Goal: Answer question/provide support: Share knowledge or assist other users

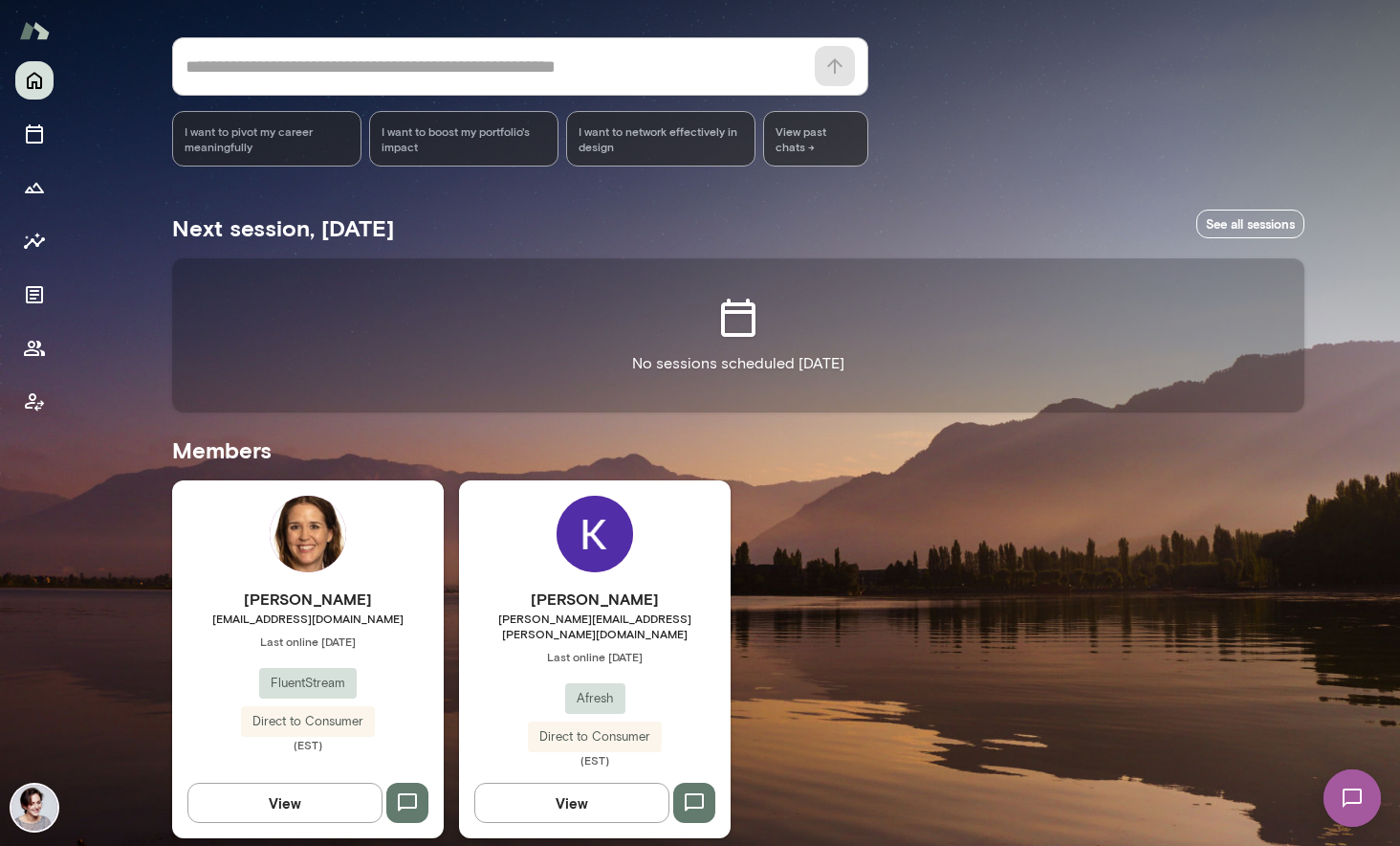
scroll to position [162, 0]
click at [671, 572] on div "[PERSON_NAME] [PERSON_NAME][EMAIL_ADDRESS][PERSON_NAME][DOMAIN_NAME] Last onlin…" at bounding box center [595, 659] width 271 height 358
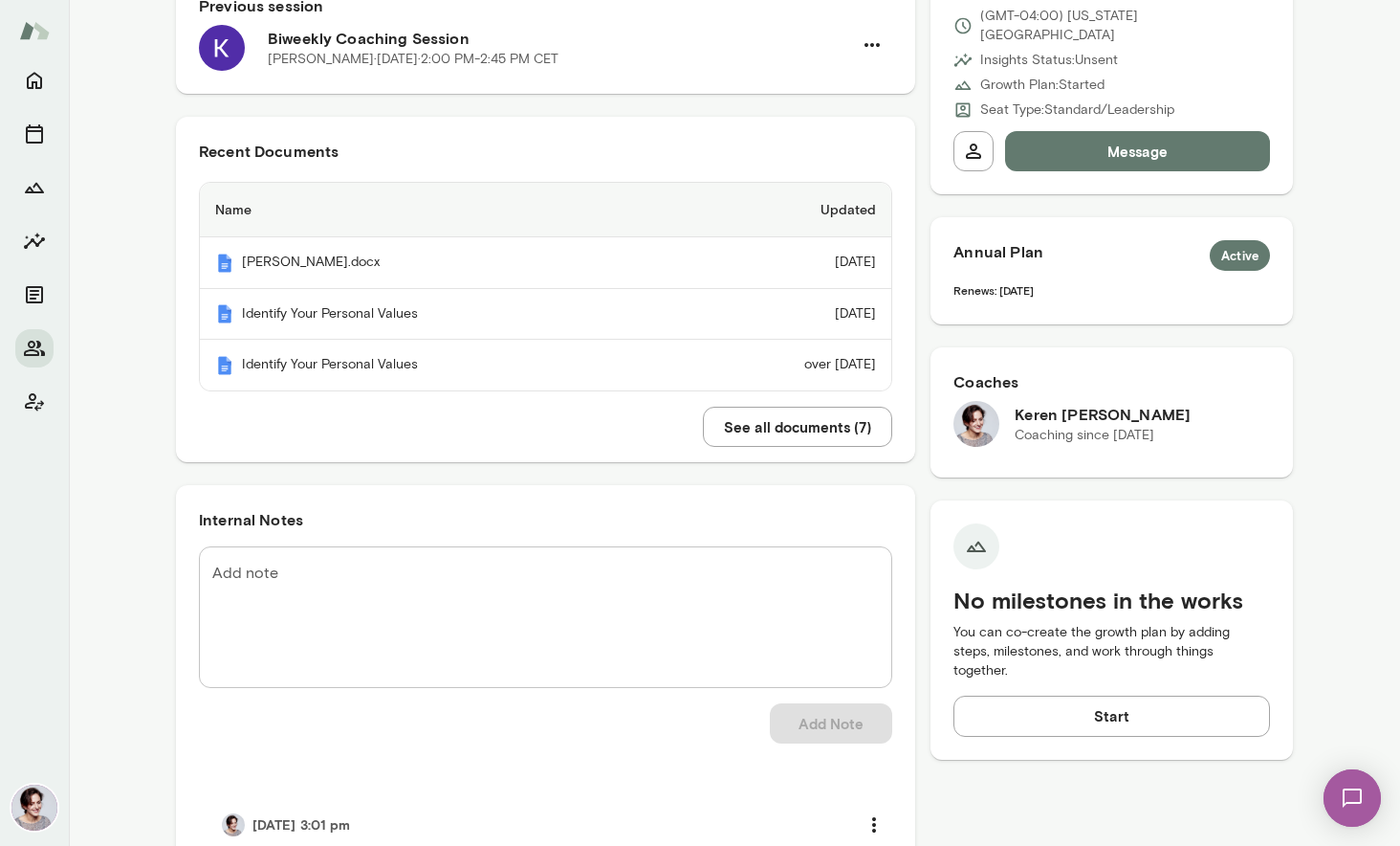
scroll to position [342, 0]
click at [516, 601] on textarea "Add note" at bounding box center [545, 615] width 666 height 110
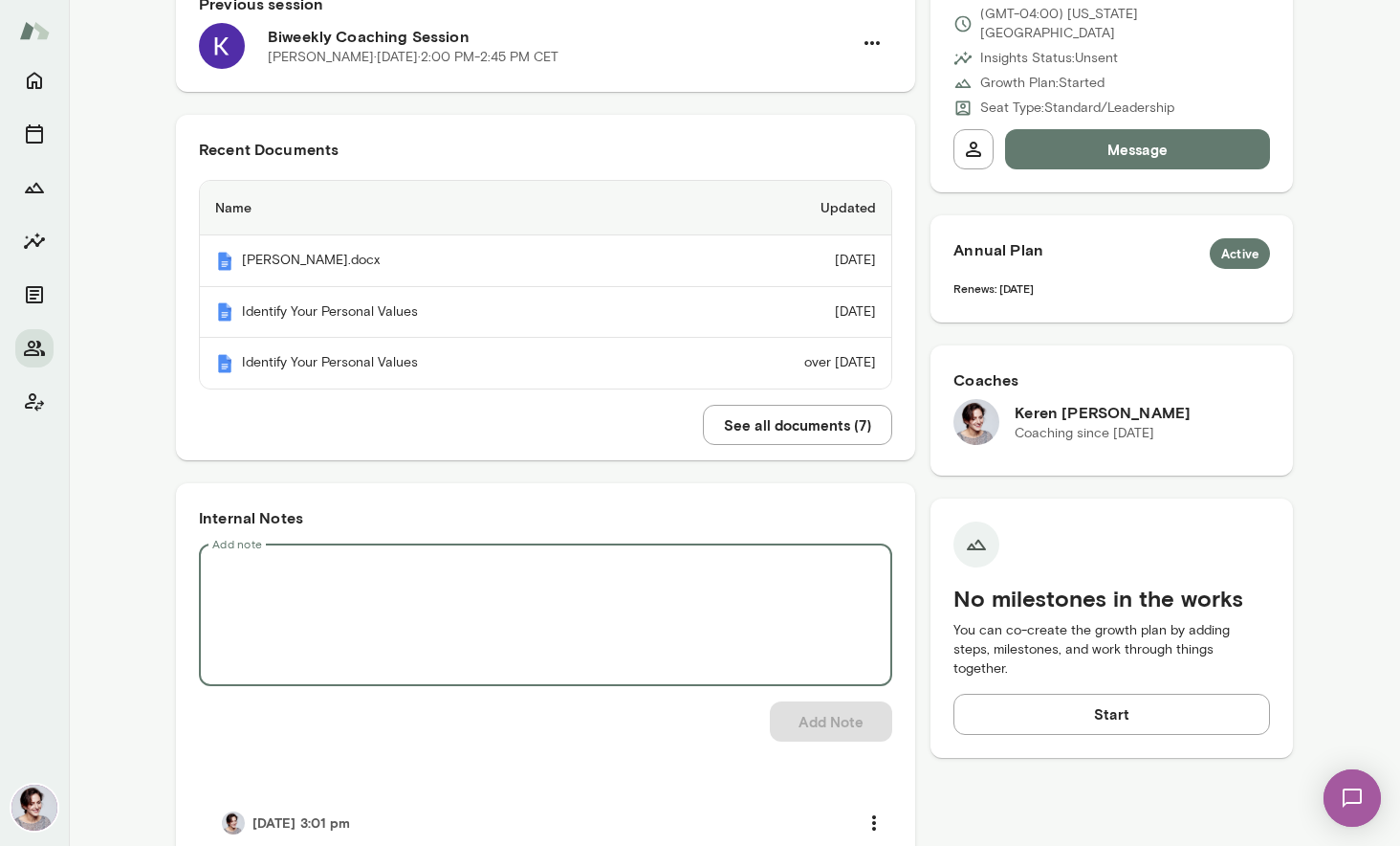
paste textarea "**********"
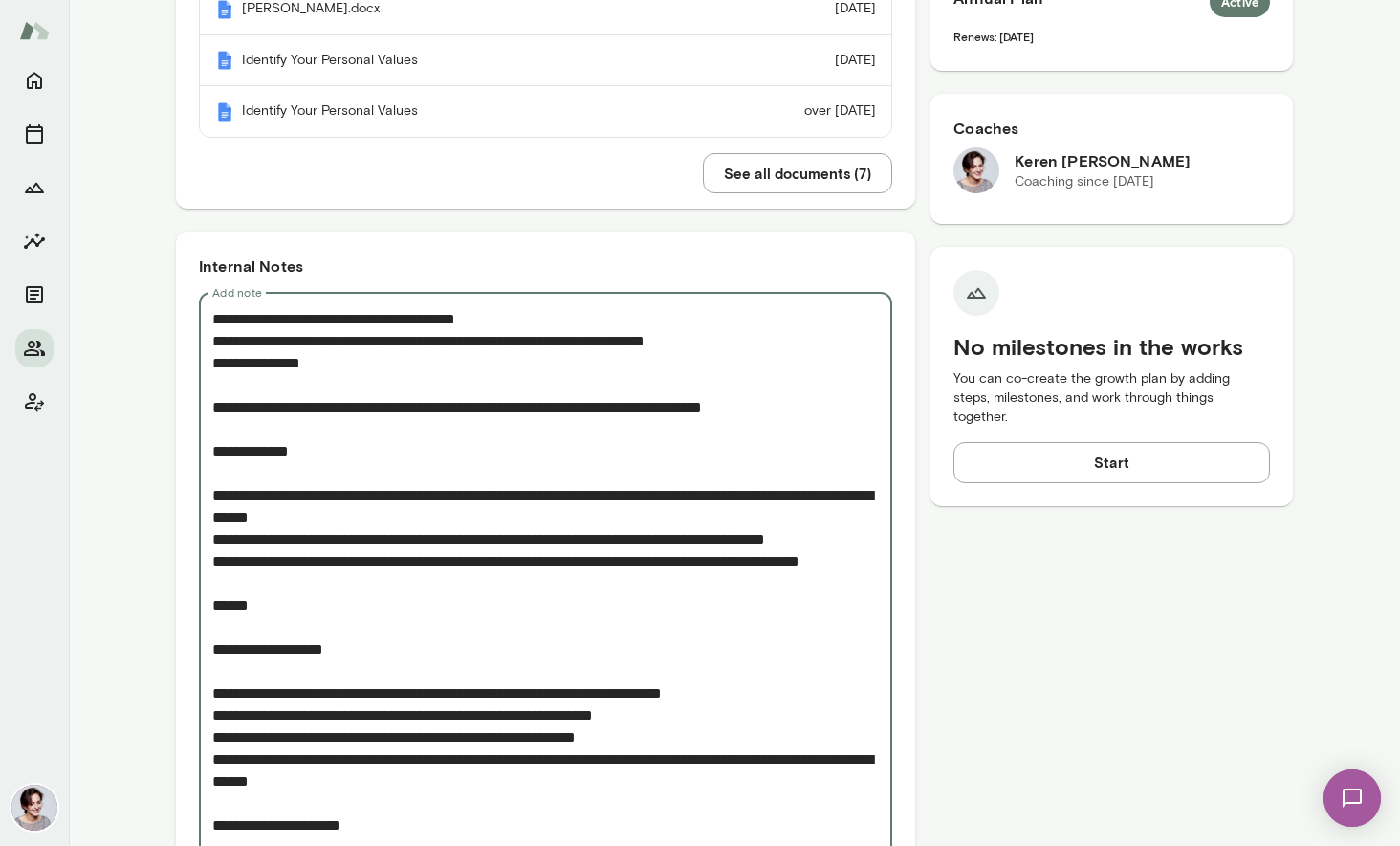
scroll to position [438, 0]
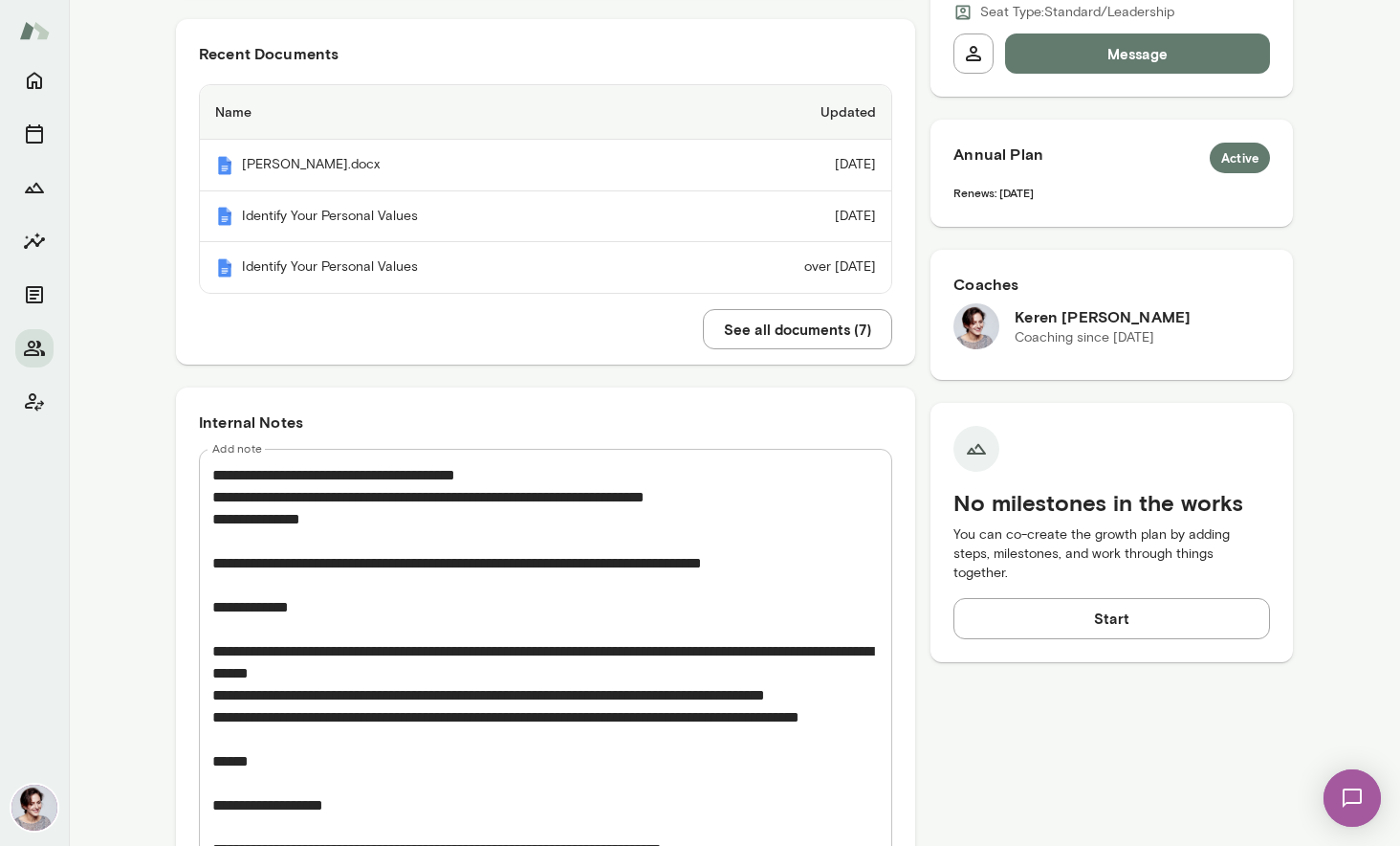
drag, startPoint x: 209, startPoint y: 477, endPoint x: 291, endPoint y: 545, distance: 106.5
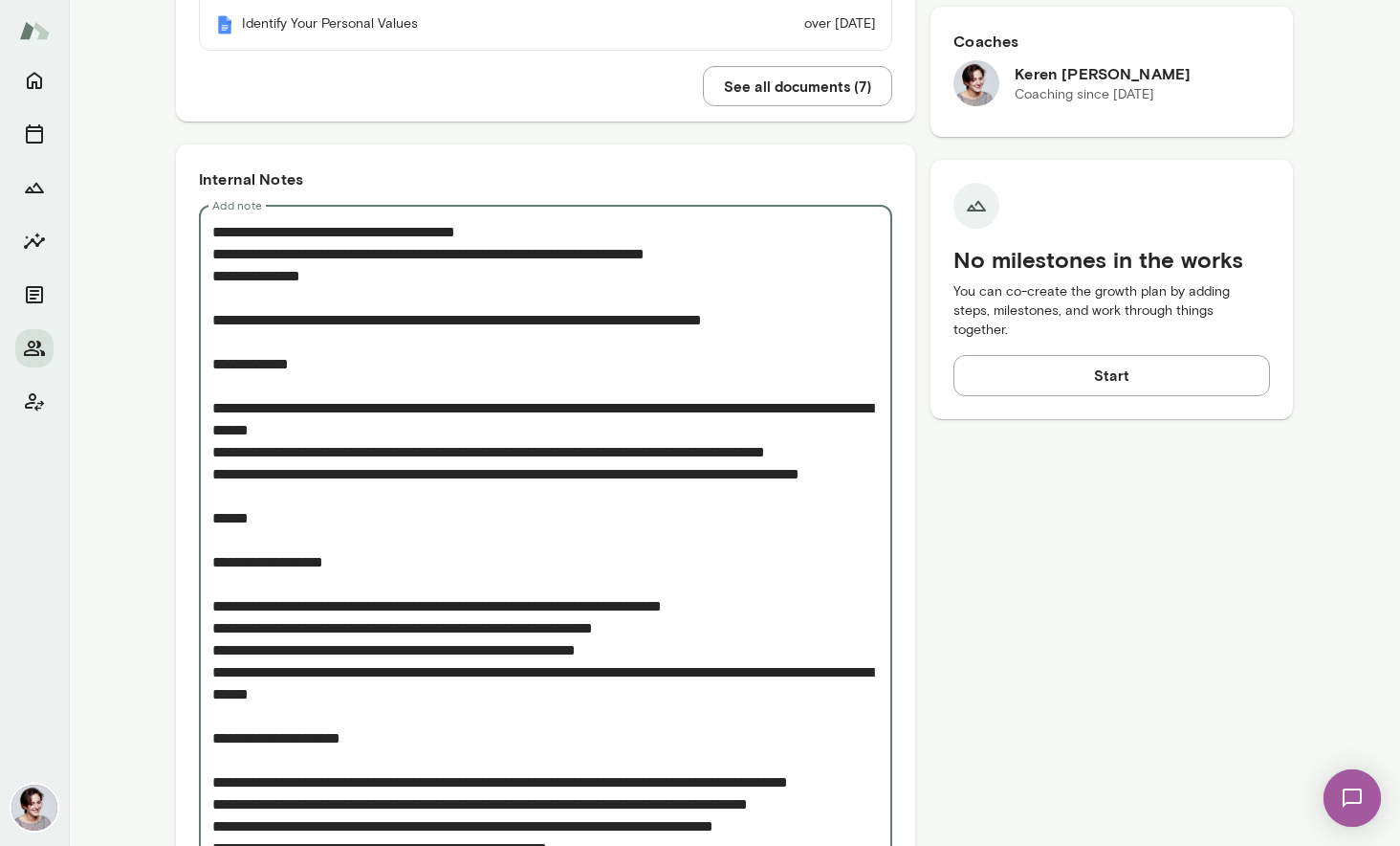
scroll to position [677, 0]
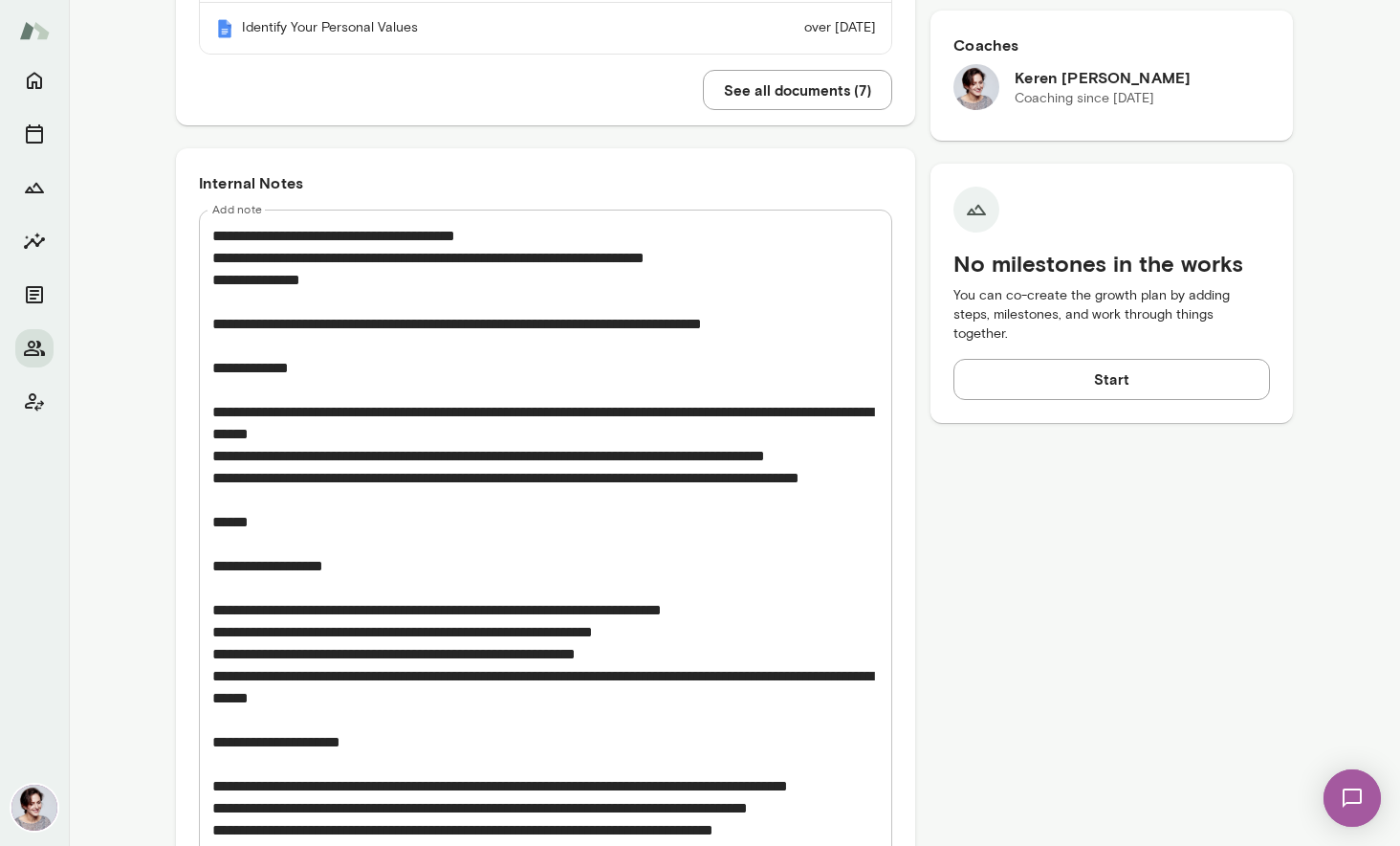
drag, startPoint x: 210, startPoint y: 238, endPoint x: 308, endPoint y: 303, distance: 117.6
click at [308, 303] on div "* Add note" at bounding box center [545, 841] width 693 height 1264
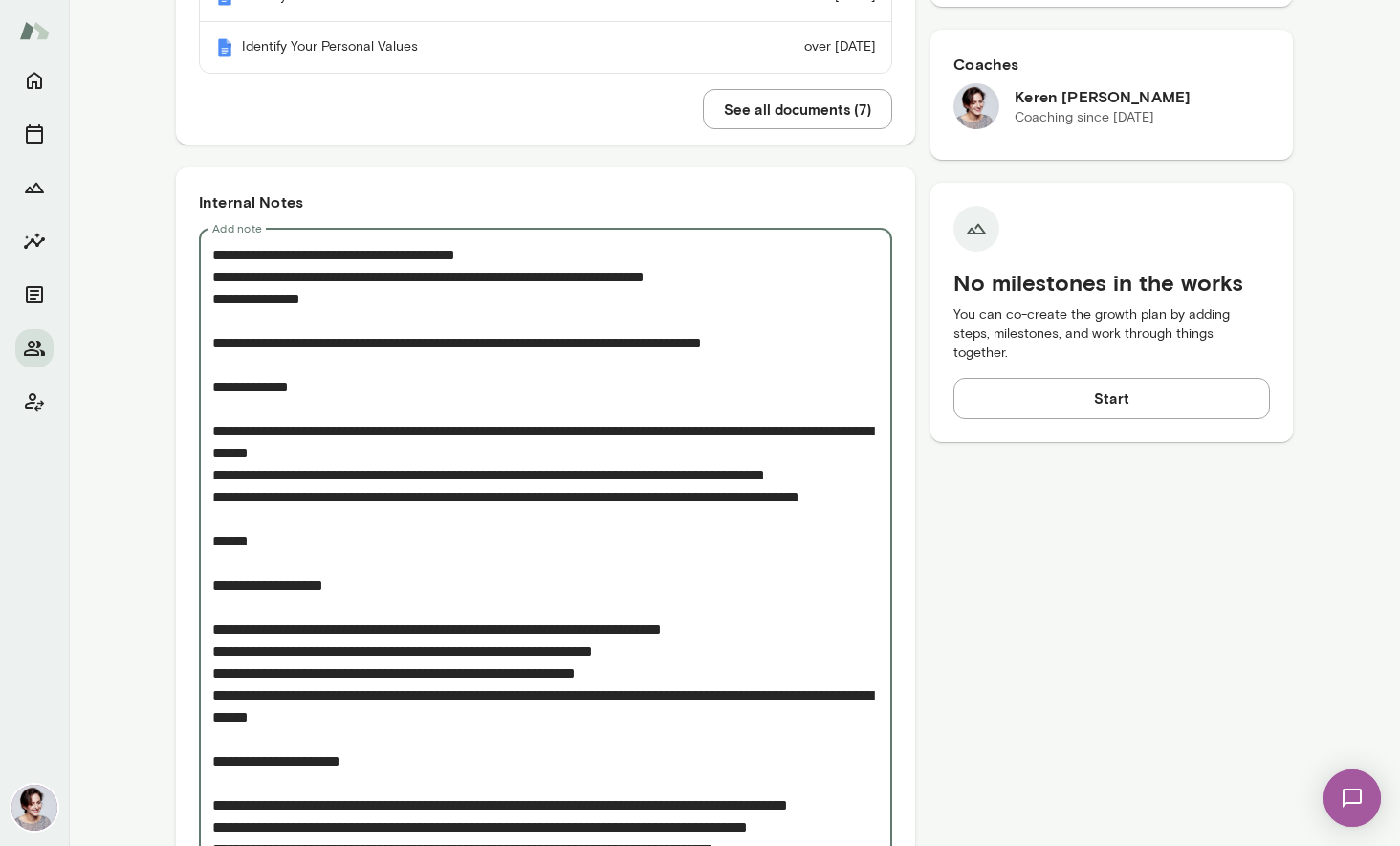
scroll to position [635, 0]
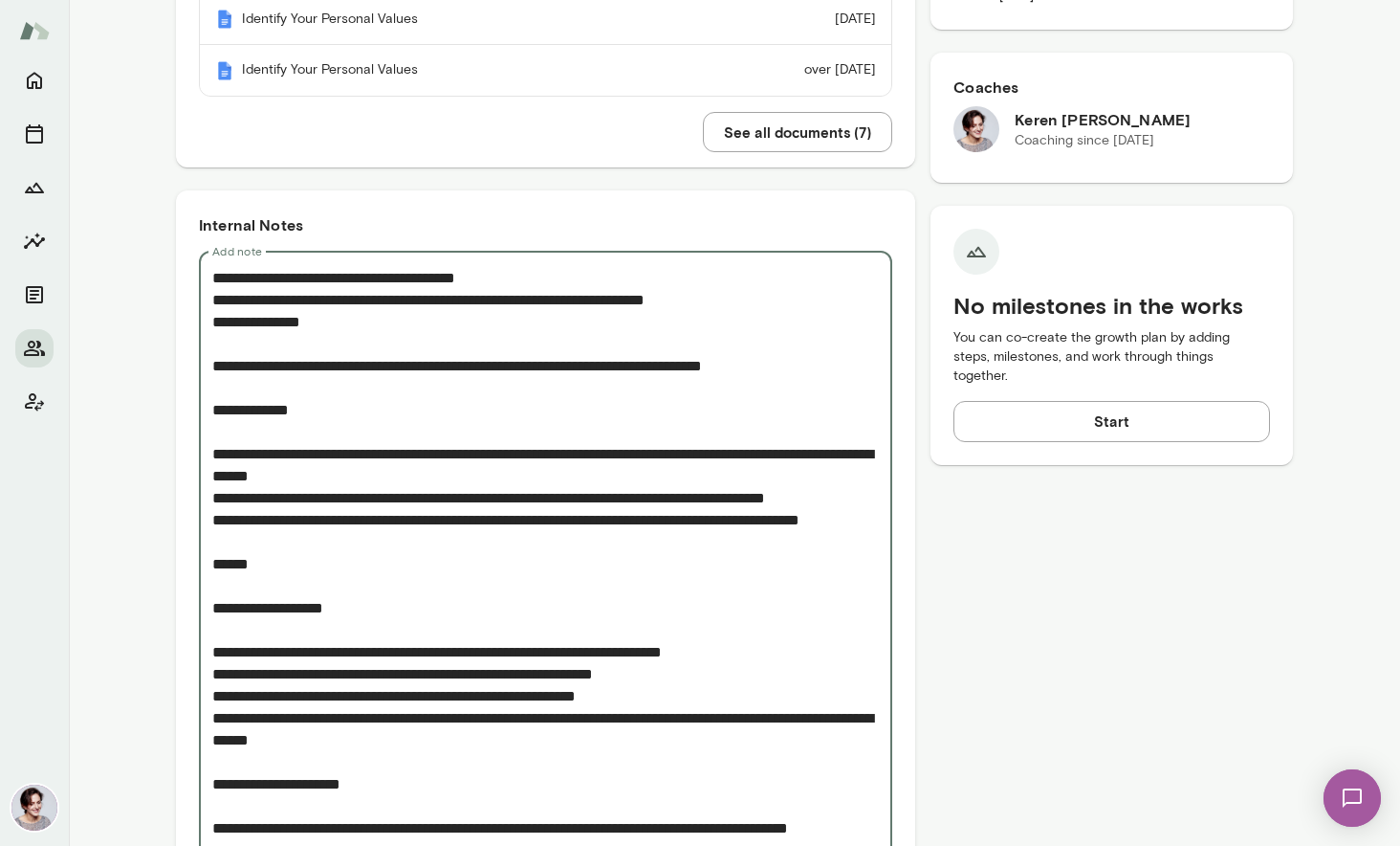
drag, startPoint x: 211, startPoint y: 275, endPoint x: 847, endPoint y: 388, distance: 646.0
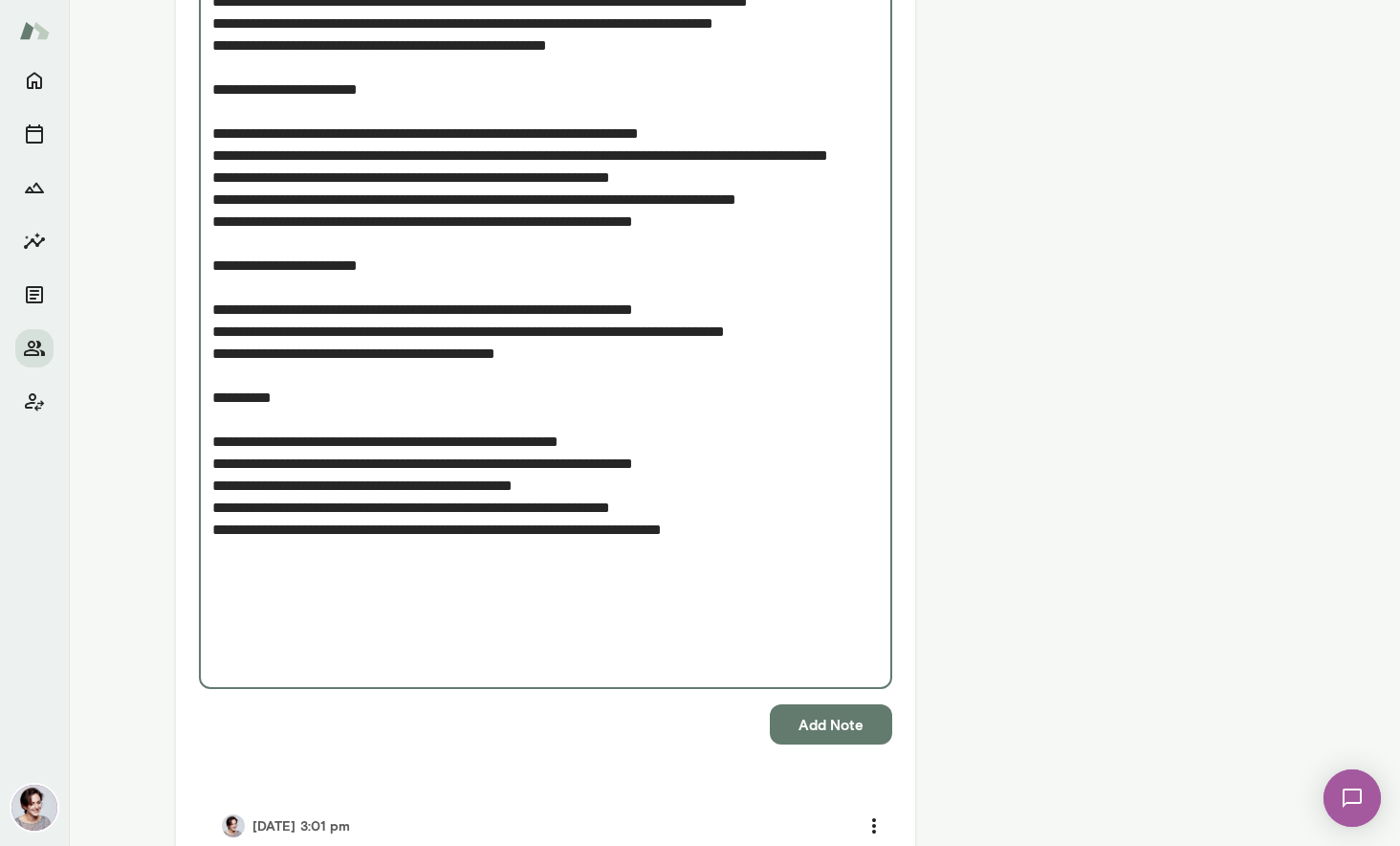
scroll to position [1367, 0]
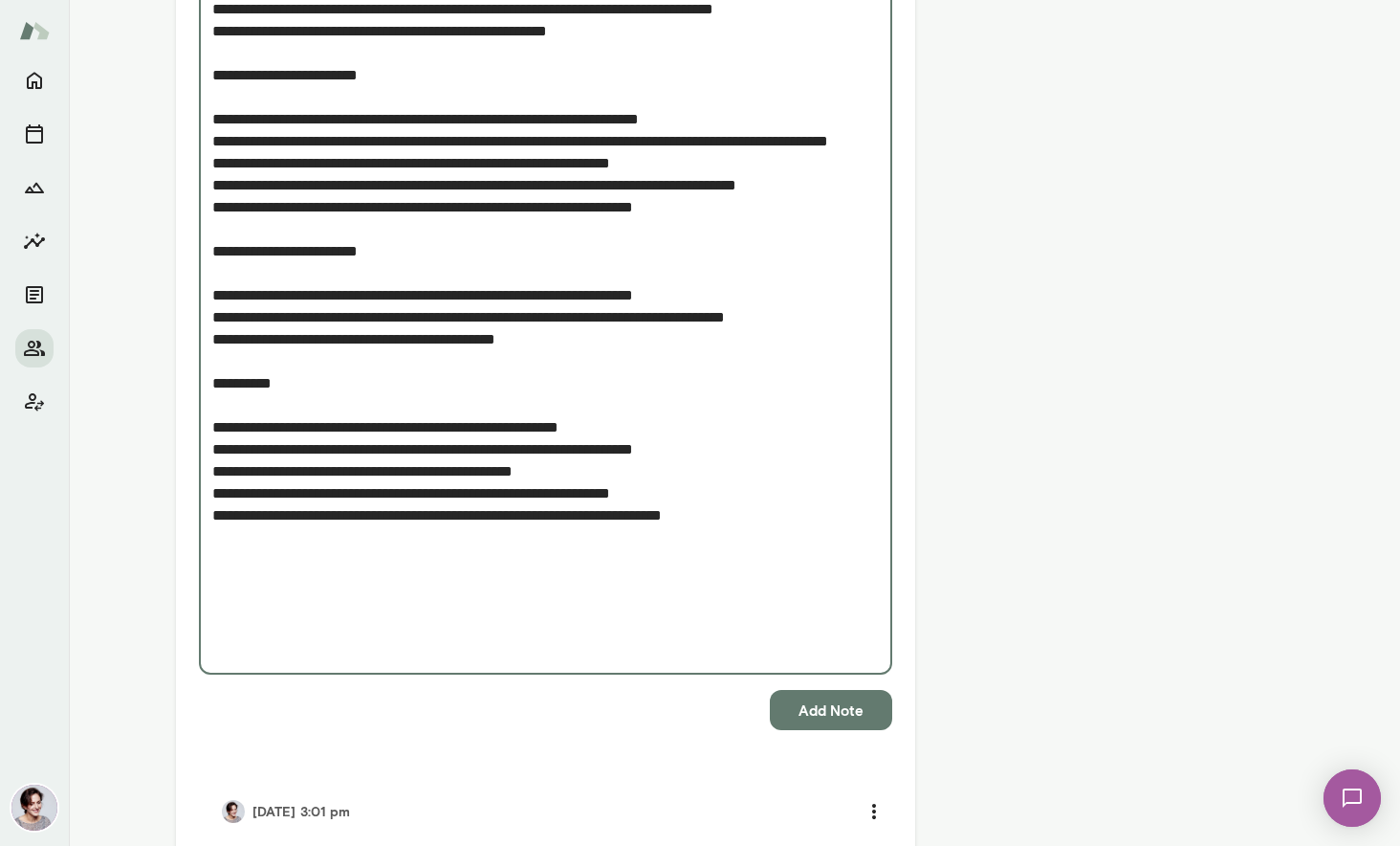
type textarea "**********"
click at [824, 711] on button "Add Note" at bounding box center [831, 710] width 123 height 40
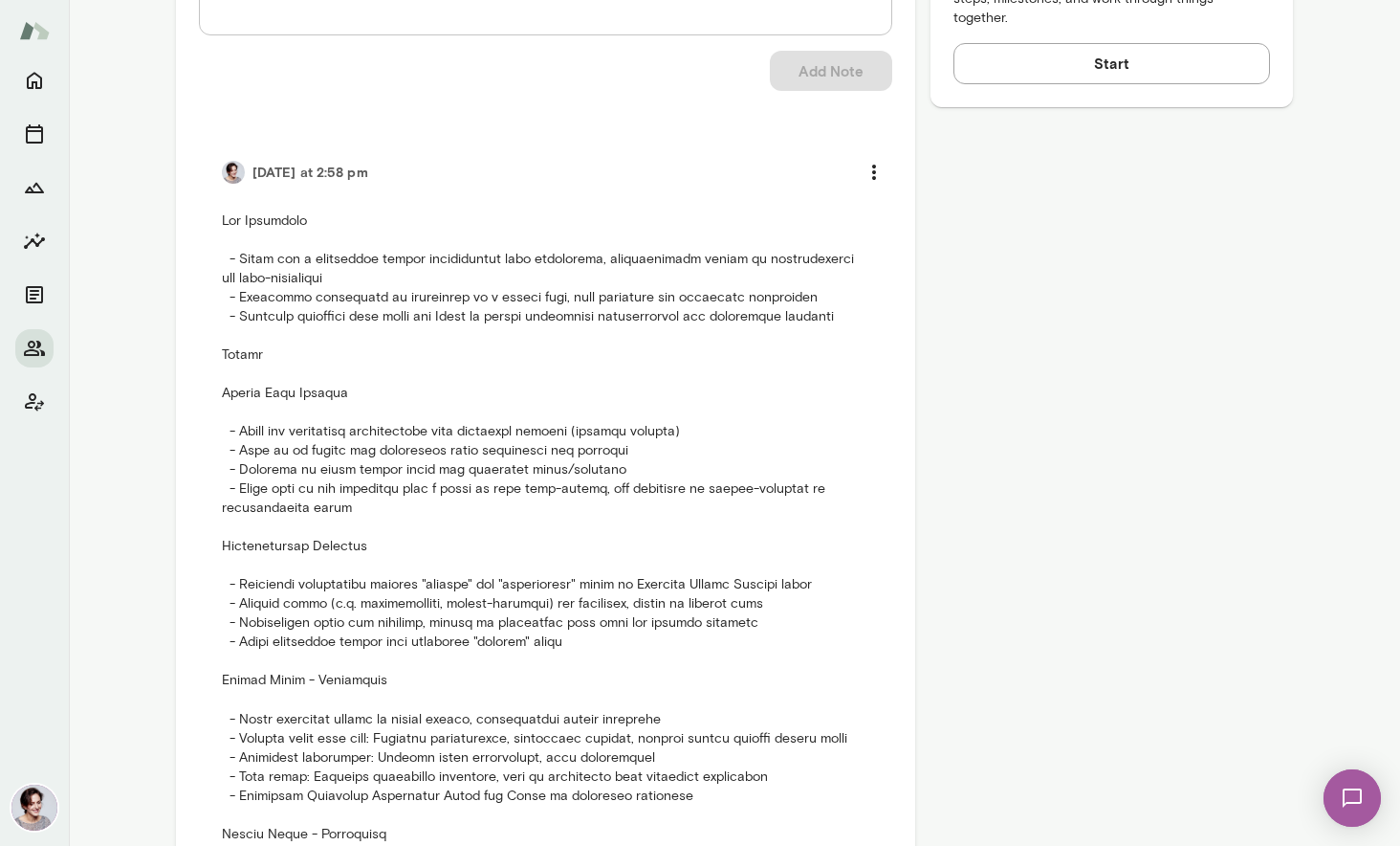
scroll to position [843, 0]
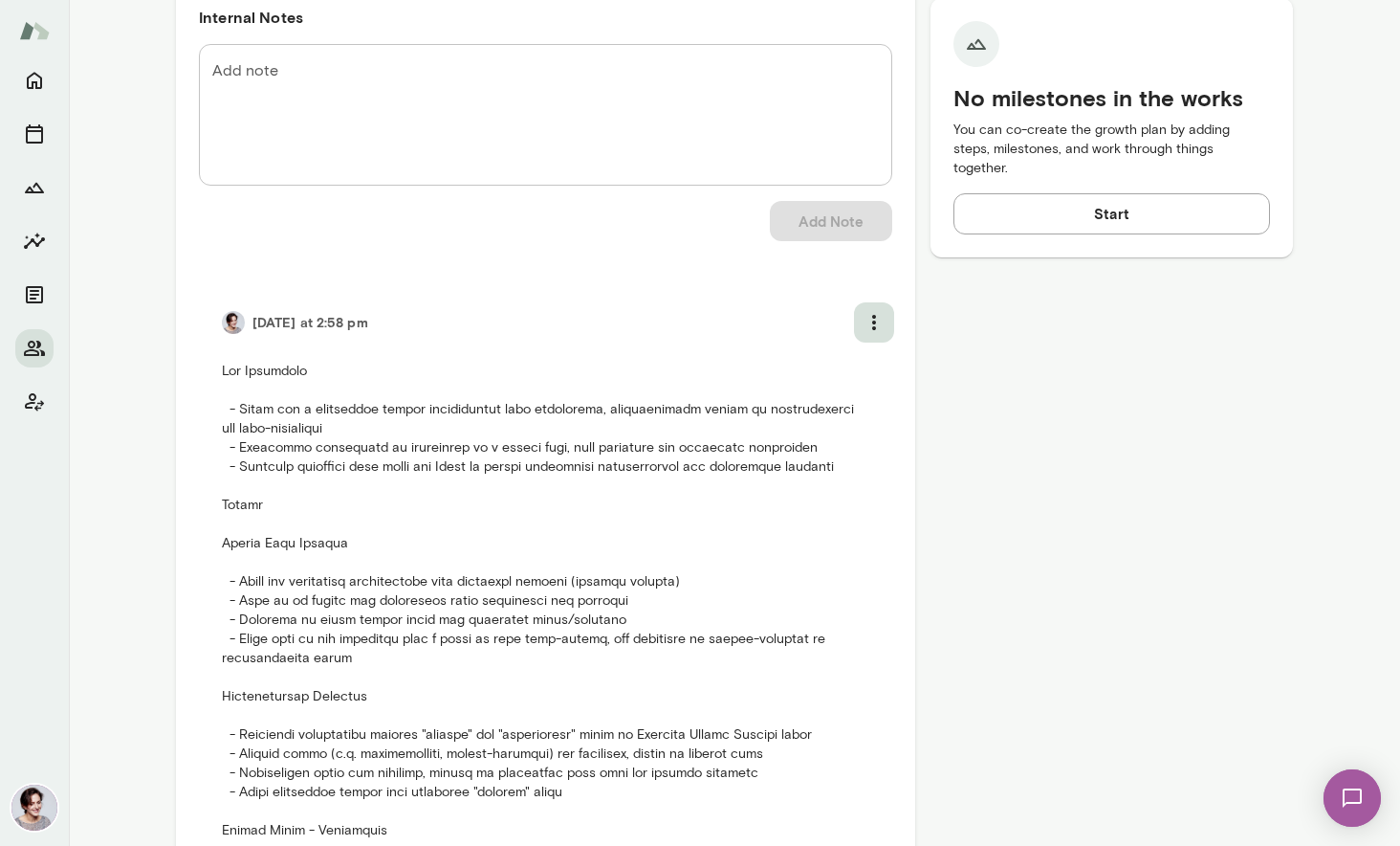
click at [873, 320] on icon "more" at bounding box center [875, 322] width 23 height 23
click at [821, 404] on li "Edit note" at bounding box center [825, 405] width 144 height 35
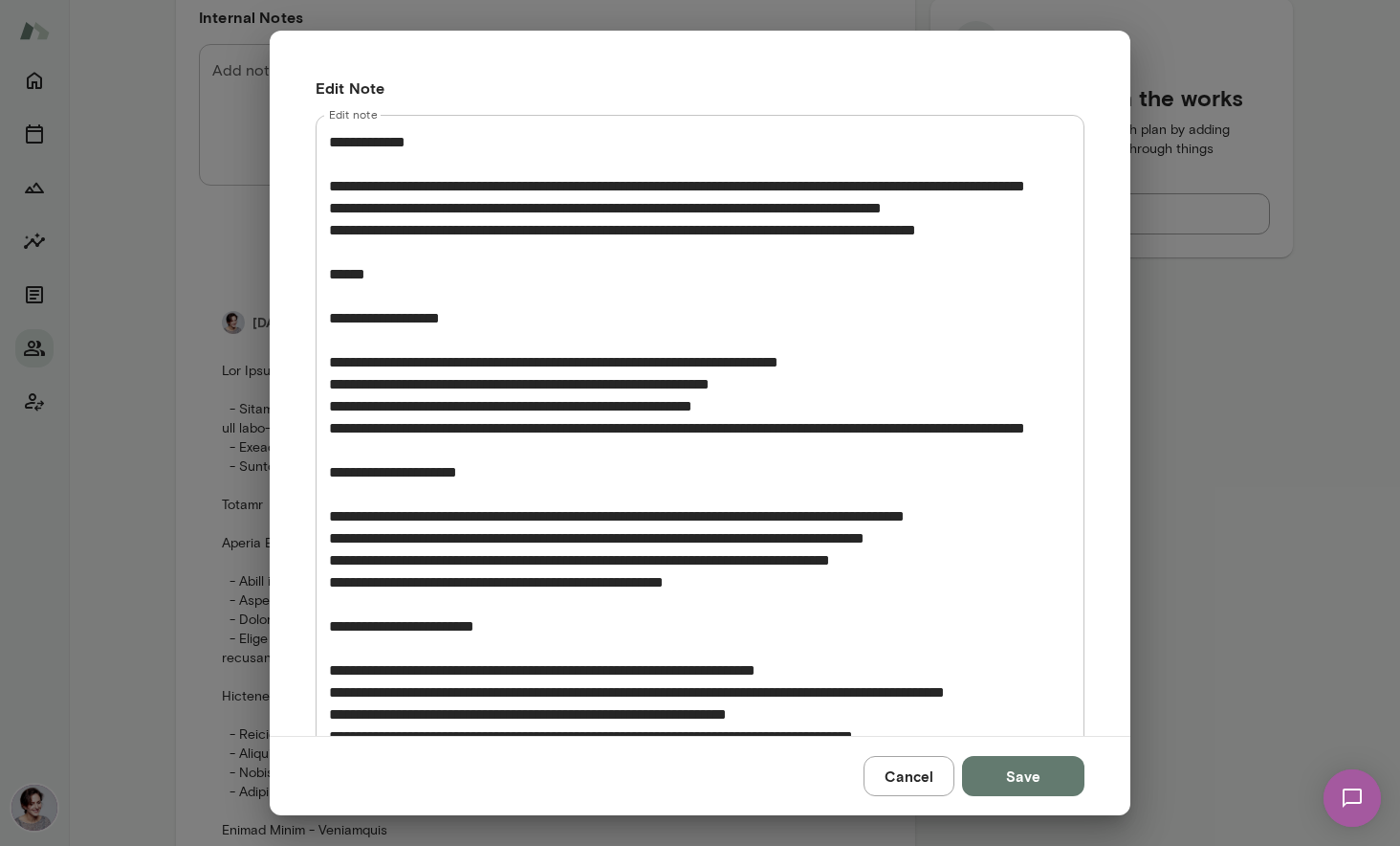
scroll to position [447, 0]
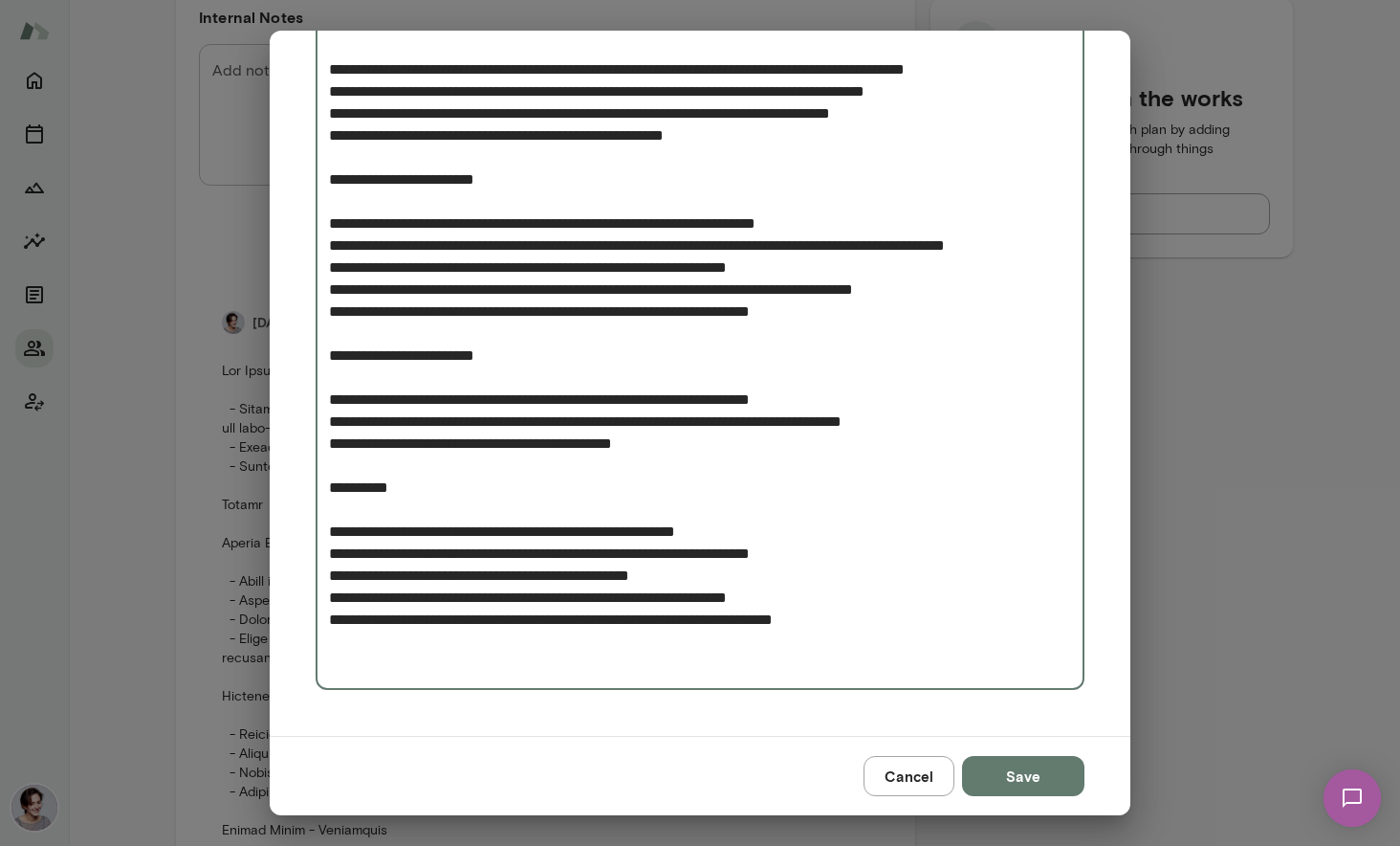
drag, startPoint x: 345, startPoint y: 669, endPoint x: 863, endPoint y: 654, distance: 518.2
click at [863, 654] on textarea "Edit note" at bounding box center [700, 179] width 742 height 990
type textarea "**********"
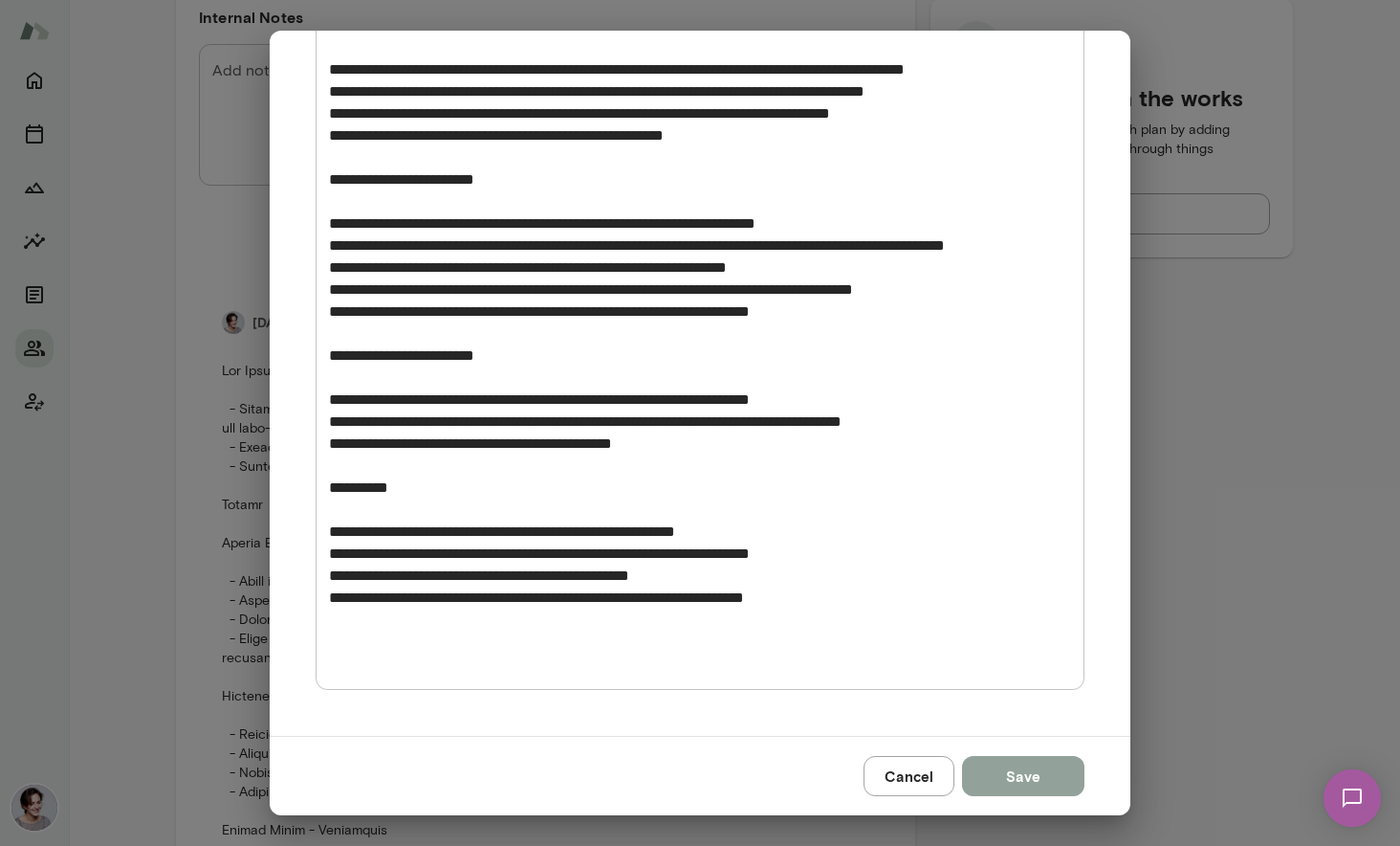
click at [1037, 780] on button "Save" at bounding box center [1024, 776] width 123 height 40
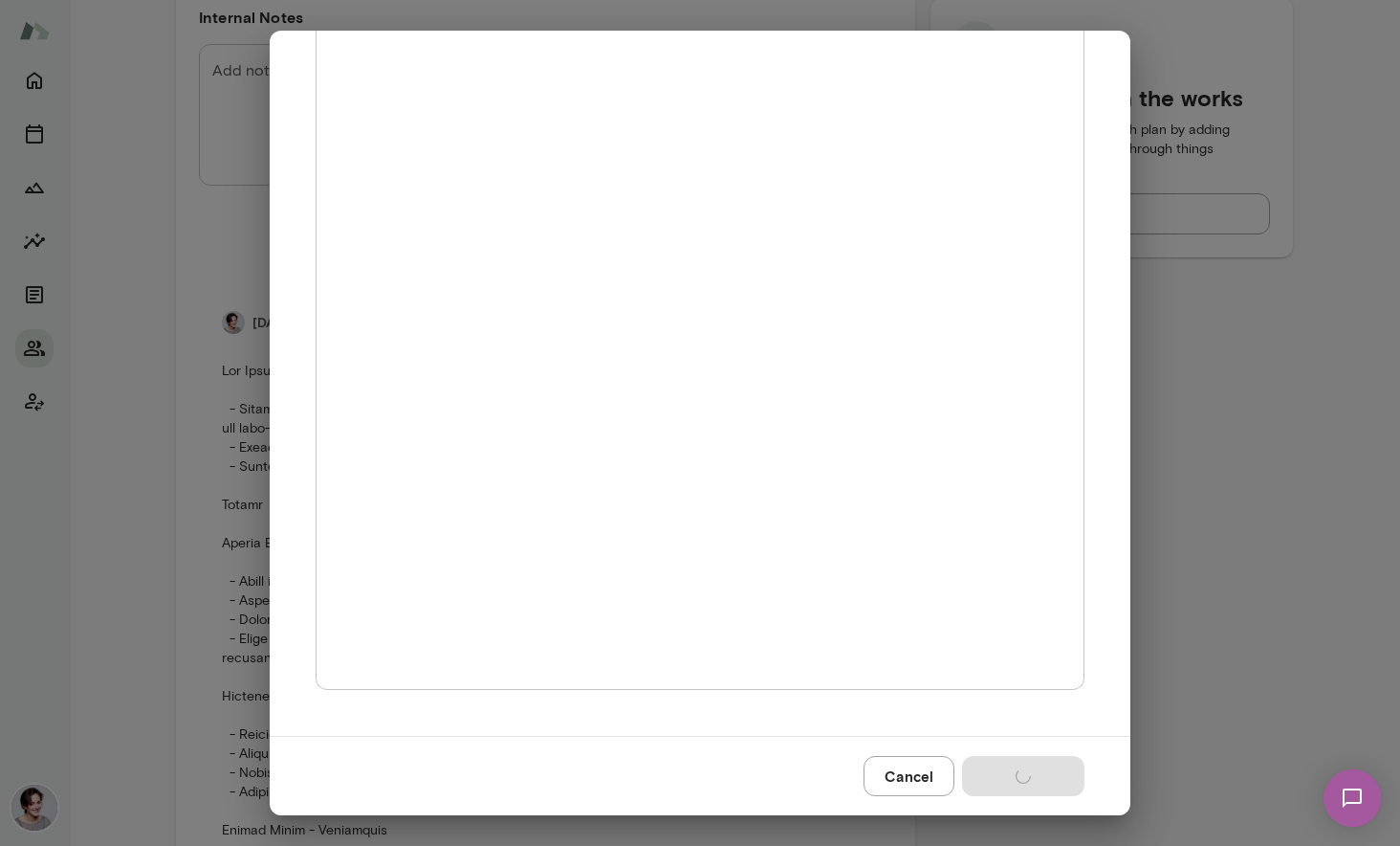
scroll to position [0, 0]
